Goal: Task Accomplishment & Management: Manage account settings

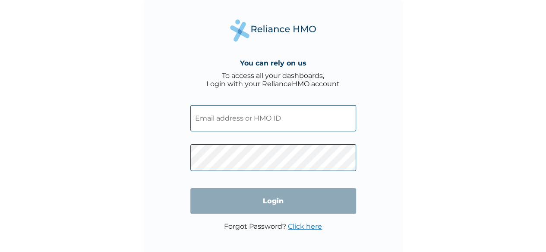
click at [244, 120] on input "text" at bounding box center [273, 118] width 166 height 26
type input "[EMAIL_ADDRESS][DOMAIN_NAME]"
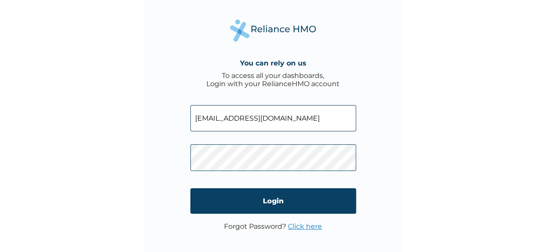
drag, startPoint x: 302, startPoint y: 117, endPoint x: 139, endPoint y: 120, distance: 162.7
click at [138, 120] on div "You can rely on us To access all your dashboards, Login with your RelianceHMO a…" at bounding box center [273, 126] width 546 height 252
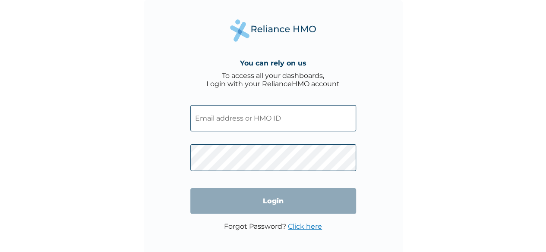
click at [236, 119] on input "text" at bounding box center [273, 118] width 166 height 26
click at [247, 124] on input "text" at bounding box center [273, 118] width 166 height 26
click at [424, 95] on div "You can rely on us To access all your dashboards, Login with your RelianceHMO a…" at bounding box center [273, 126] width 546 height 252
